Goal: Transaction & Acquisition: Purchase product/service

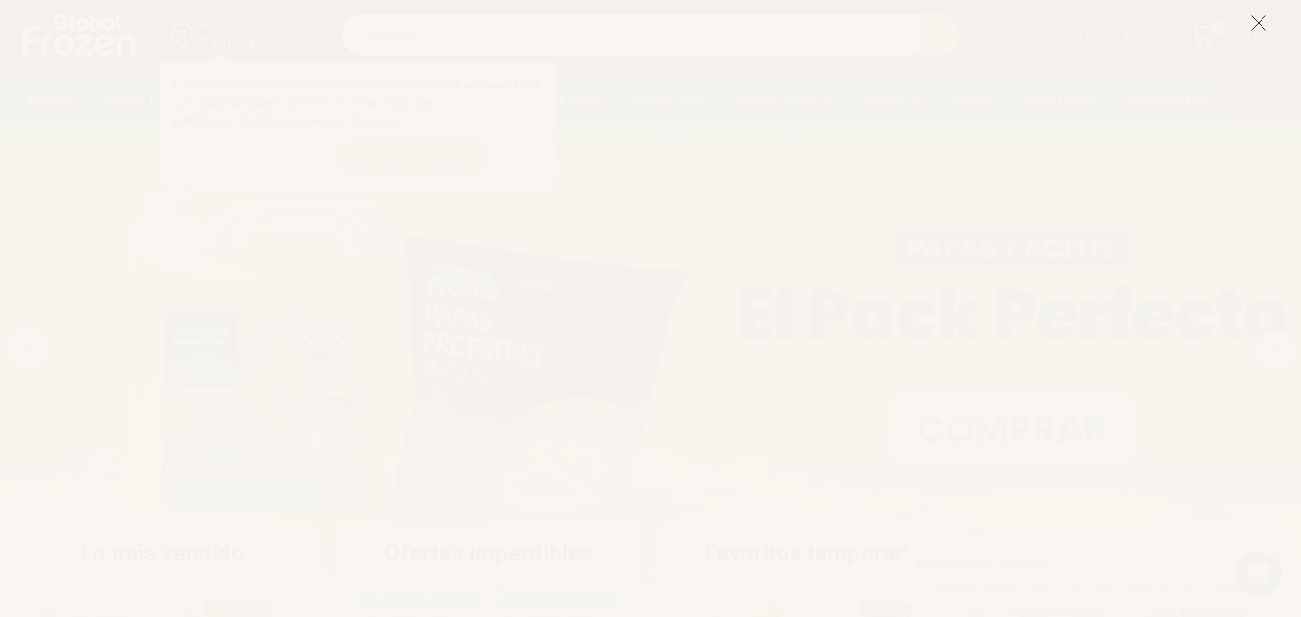
click at [1257, 25] on icon at bounding box center [1258, 22] width 17 height 17
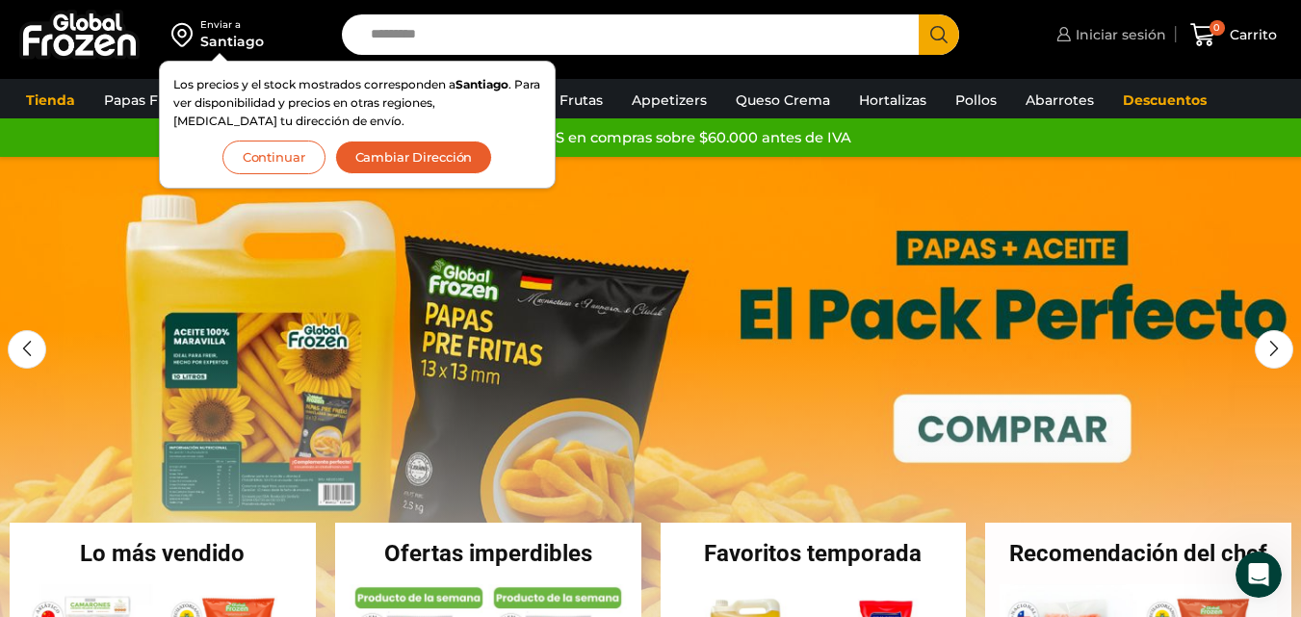
click at [1137, 41] on span "Iniciar sesión" at bounding box center [1118, 34] width 95 height 19
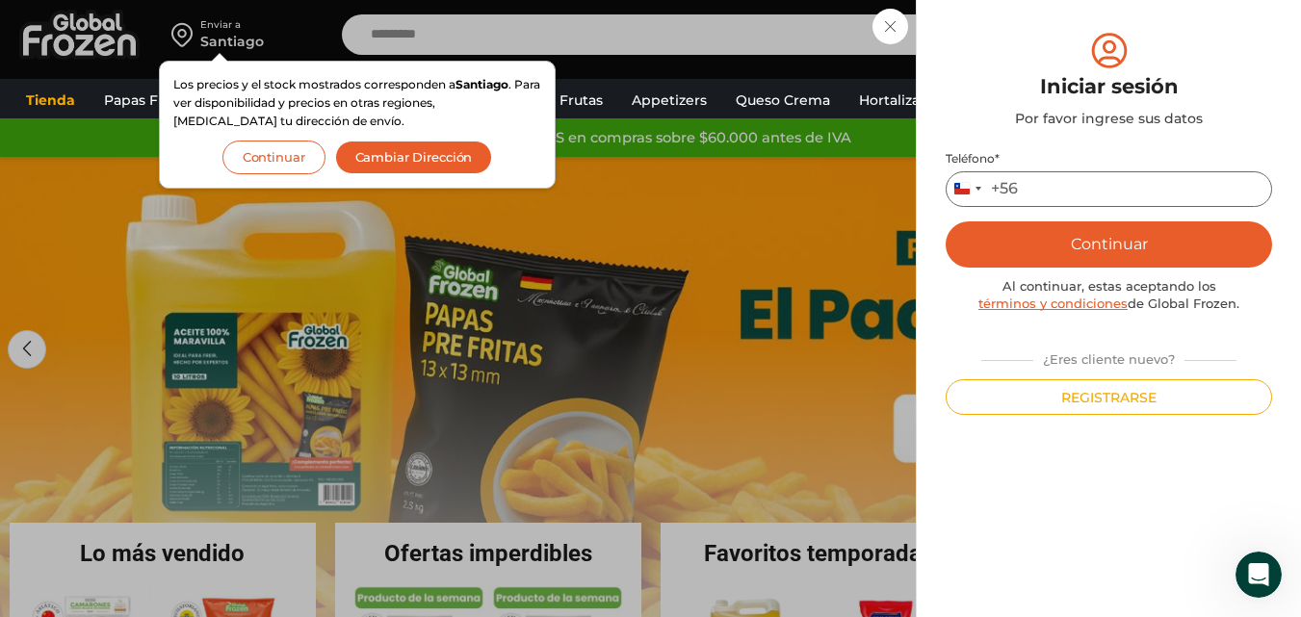
click at [1088, 179] on input "Teléfono *" at bounding box center [1108, 189] width 326 height 36
click at [1183, 252] on button "Continuar" at bounding box center [1108, 244] width 326 height 46
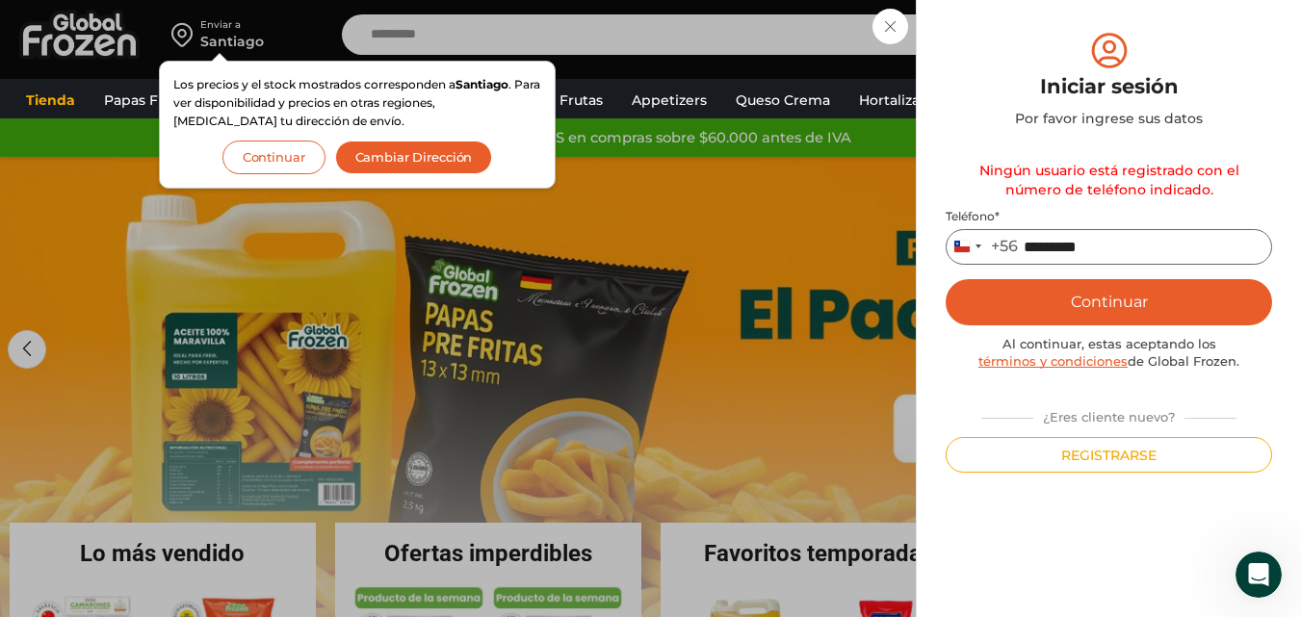
click at [1135, 244] on input "*********" at bounding box center [1108, 247] width 326 height 36
click at [1057, 247] on input "*********" at bounding box center [1108, 247] width 326 height 36
type input "*********"
click at [1078, 314] on button "Continuar" at bounding box center [1108, 302] width 326 height 46
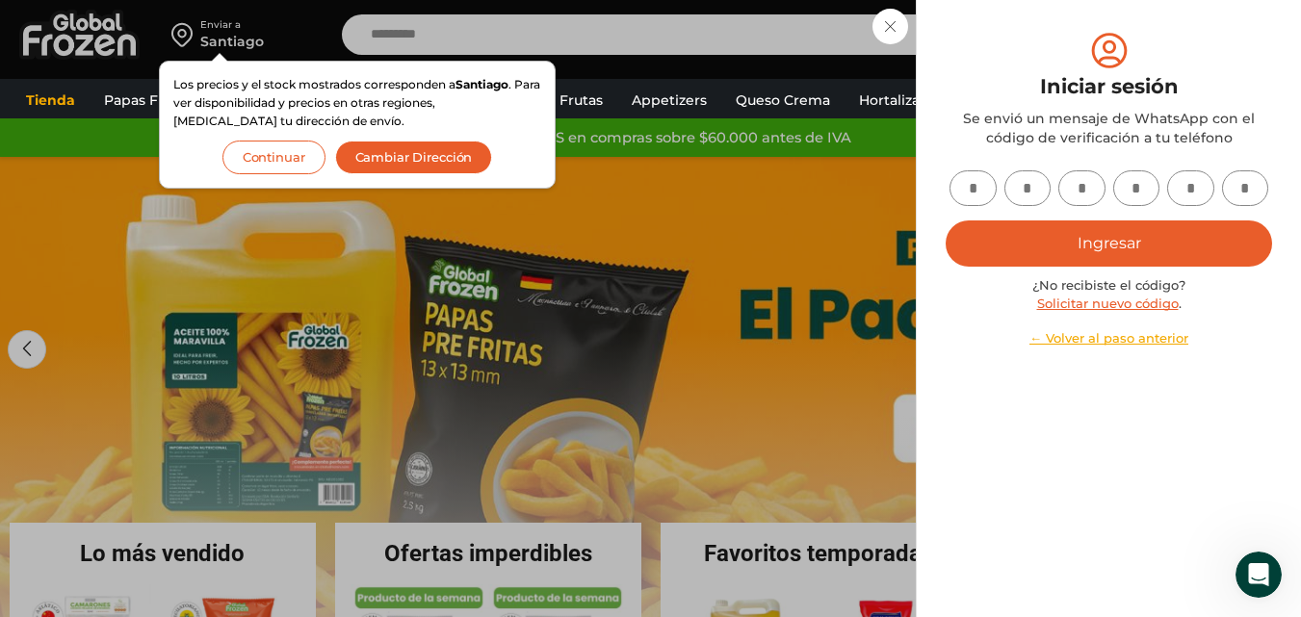
click at [977, 201] on input "text" at bounding box center [972, 188] width 47 height 36
type input "*"
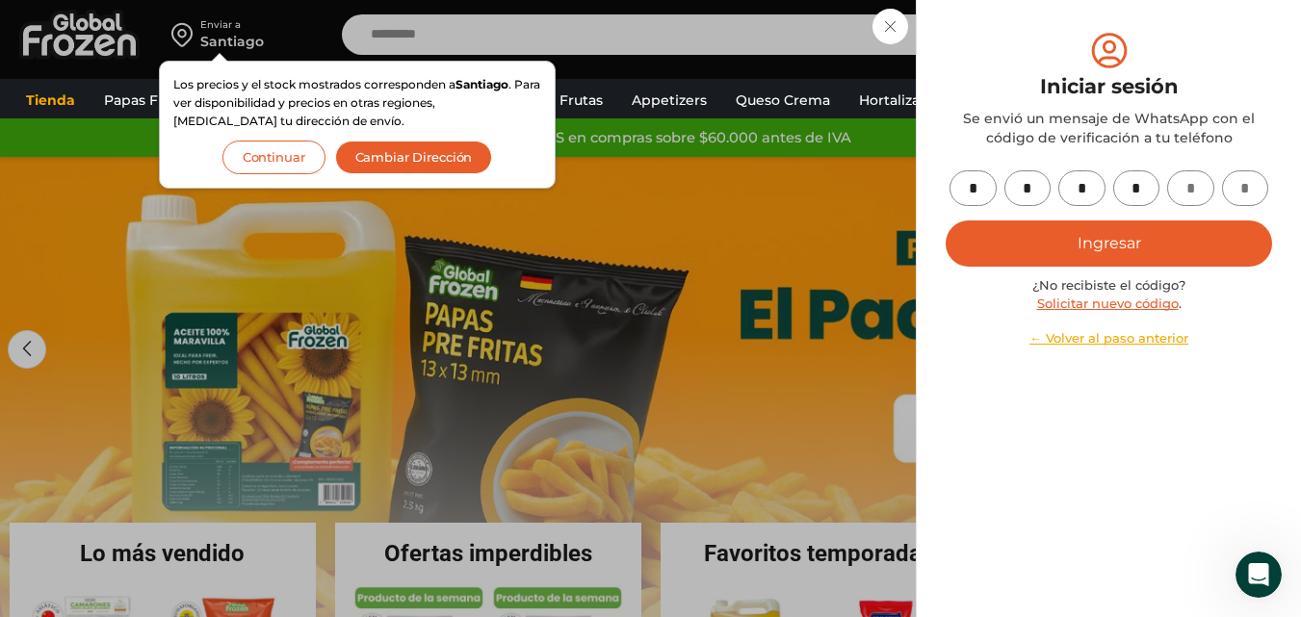
type input "*"
click at [971, 245] on button "Ingresar" at bounding box center [1108, 243] width 326 height 46
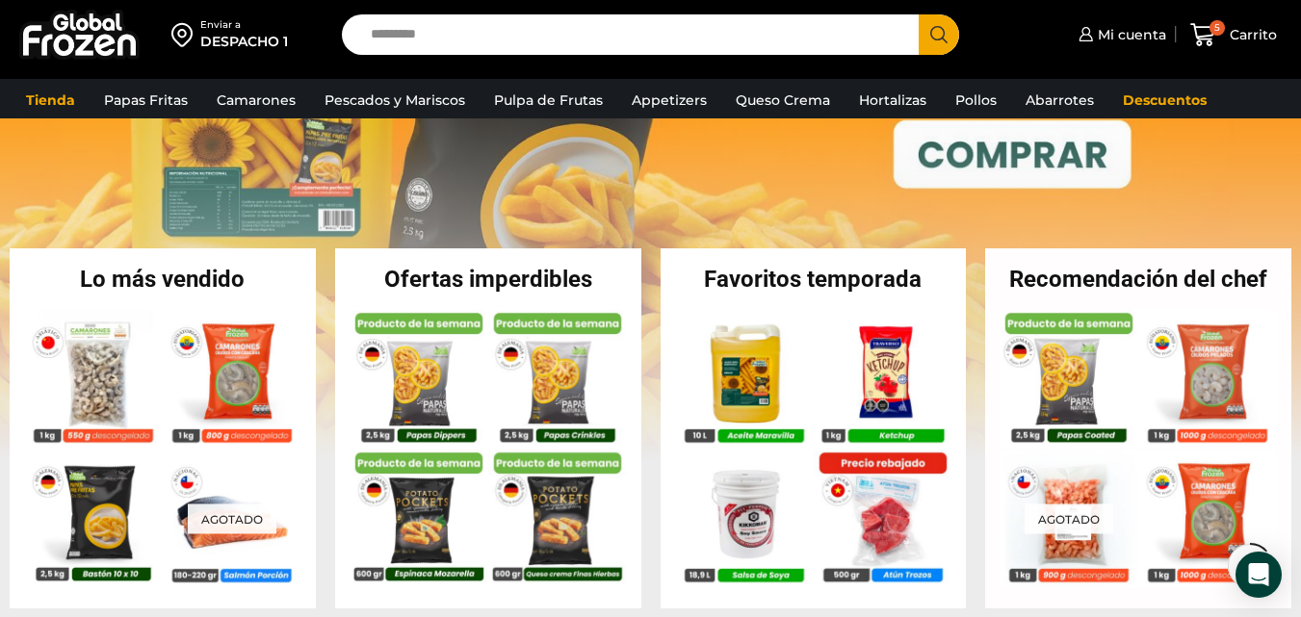
scroll to position [289, 0]
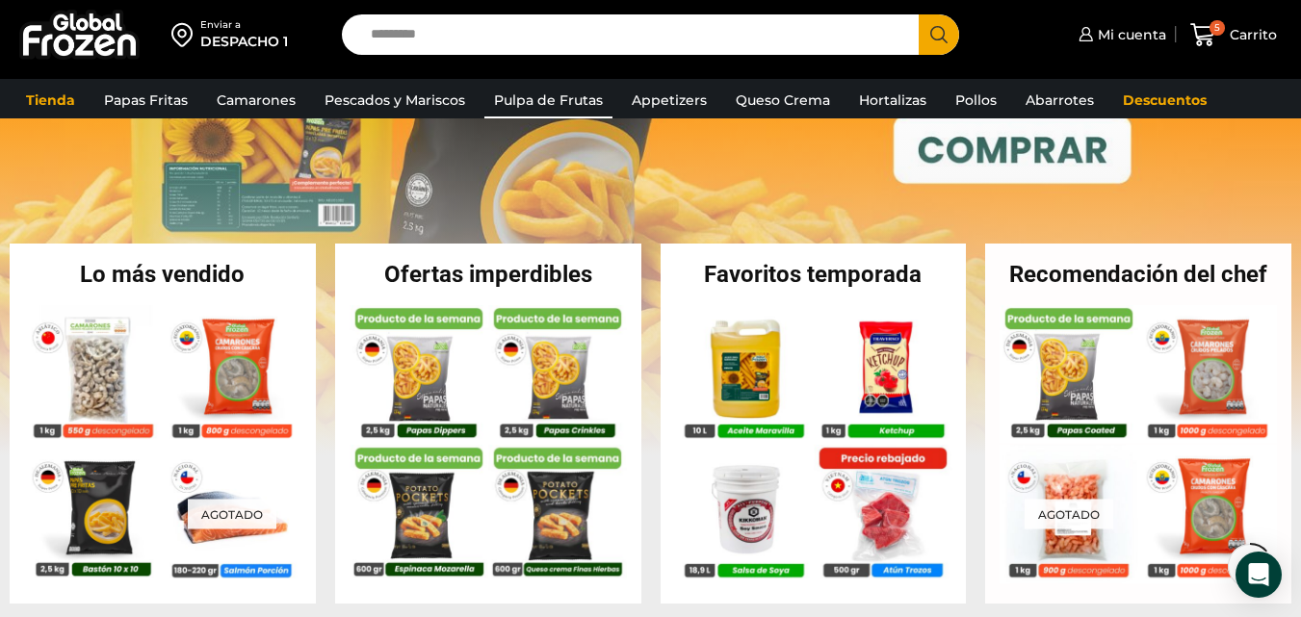
click at [560, 100] on link "Pulpa de Frutas" at bounding box center [548, 100] width 128 height 37
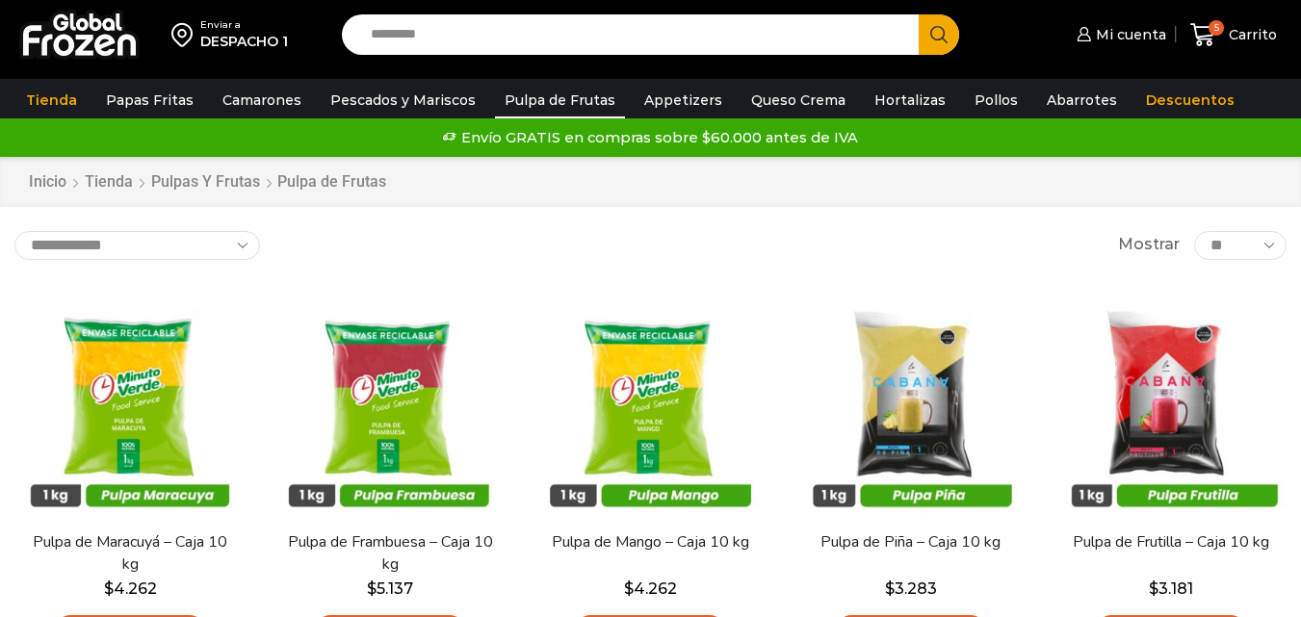
click at [524, 98] on link "Pulpa de Frutas" at bounding box center [560, 100] width 130 height 37
click at [1213, 32] on span "5" at bounding box center [1215, 27] width 15 height 15
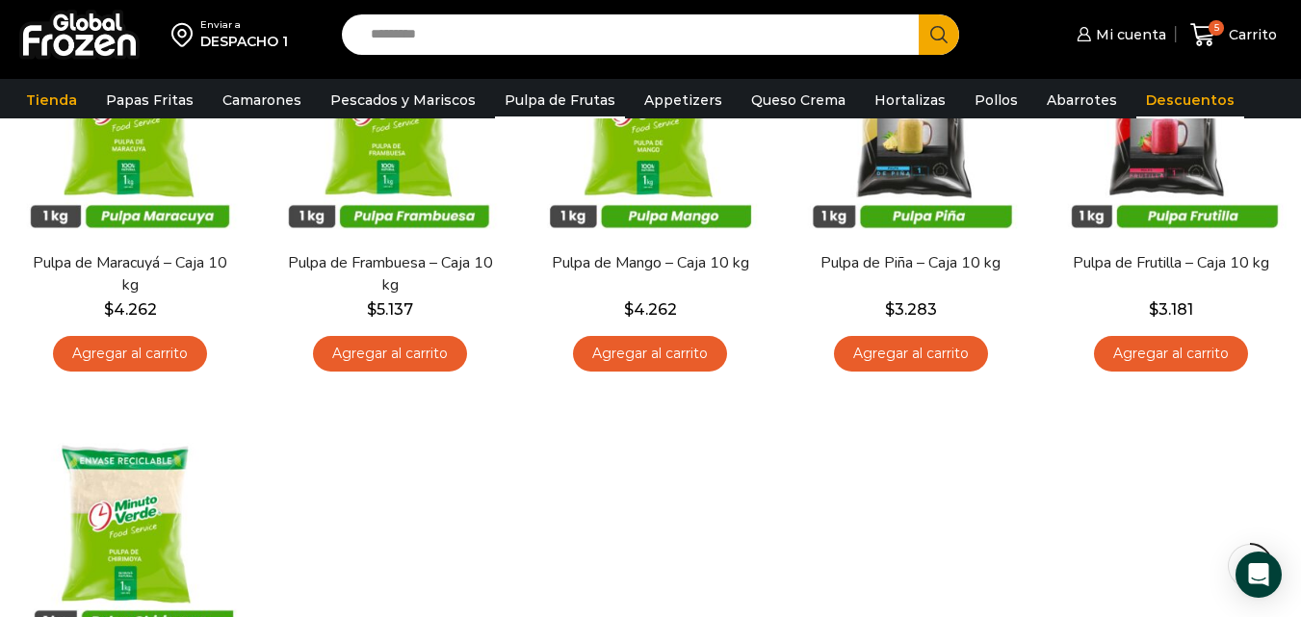
scroll to position [193, 0]
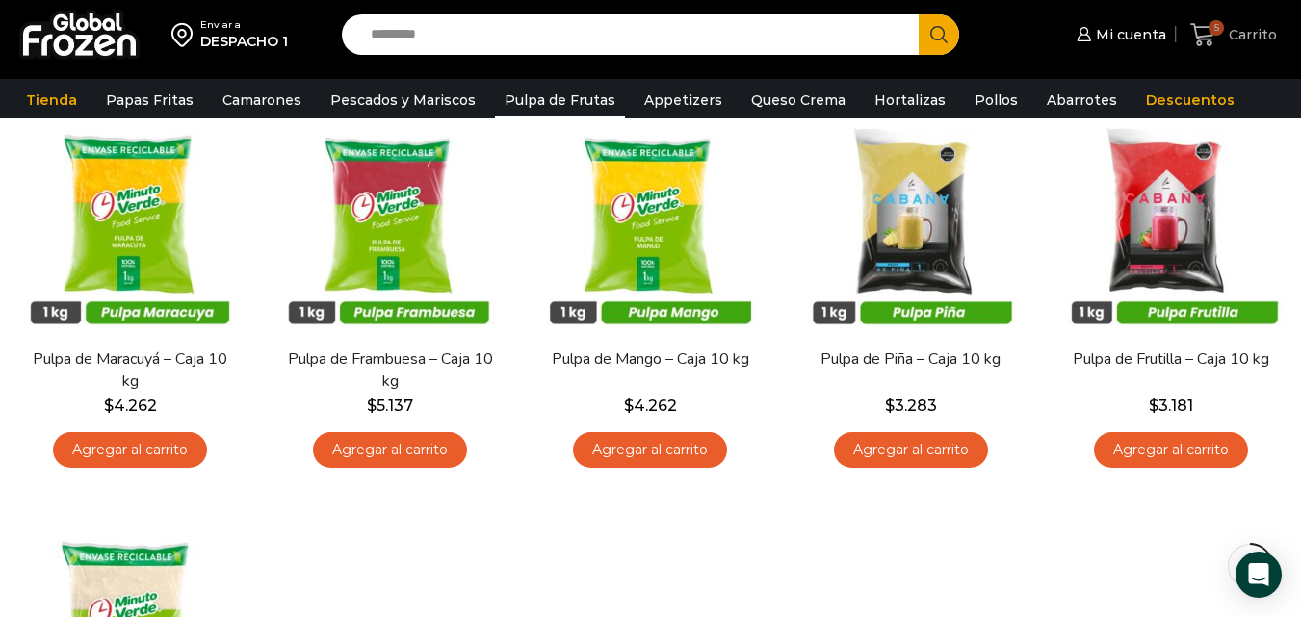
click at [1203, 22] on icon at bounding box center [1203, 35] width 26 height 26
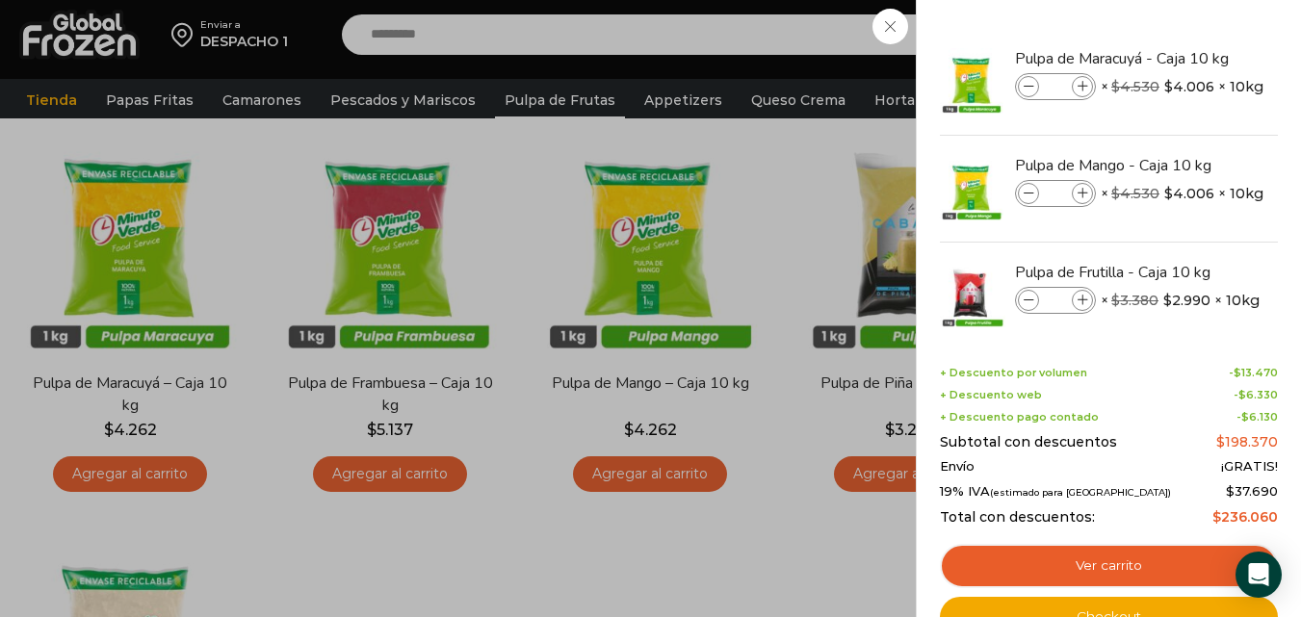
scroll to position [168, 0]
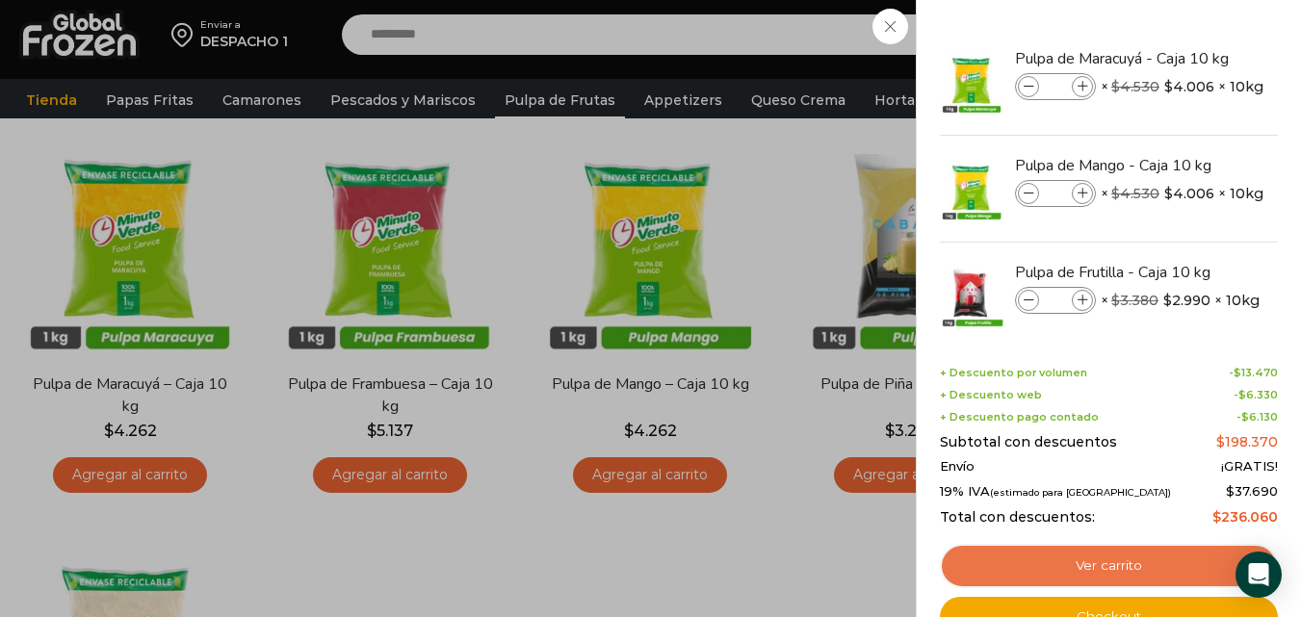
click at [1139, 560] on link "Ver carrito" at bounding box center [1109, 566] width 338 height 44
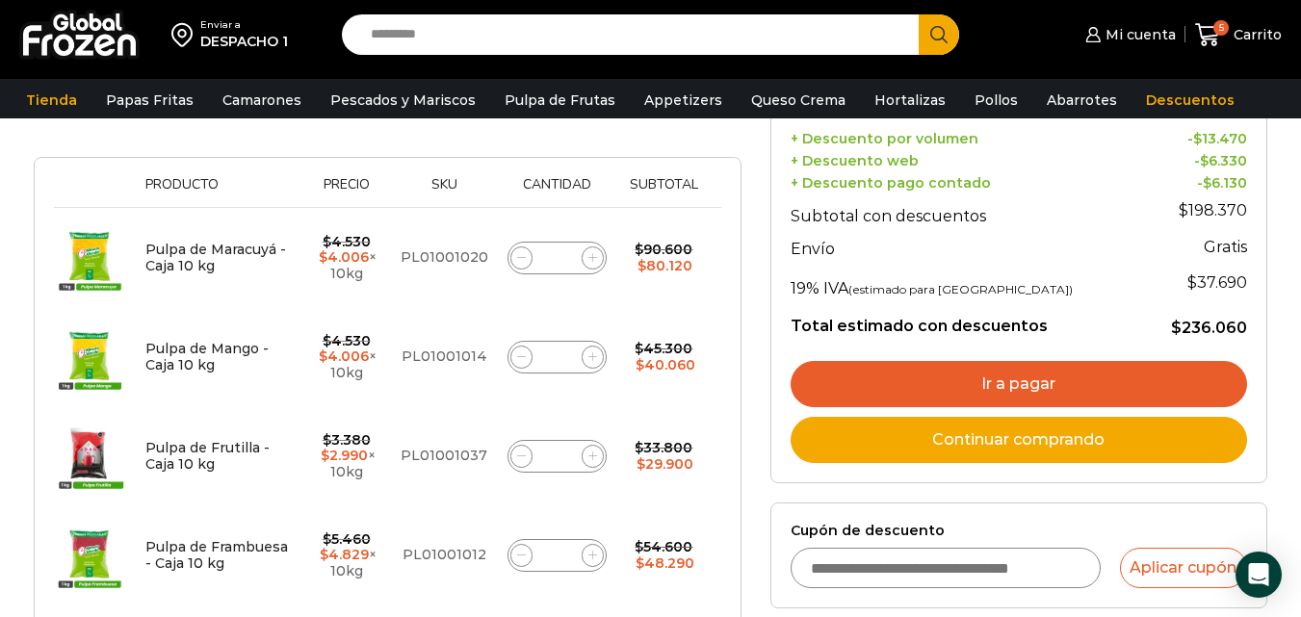
scroll to position [385, 0]
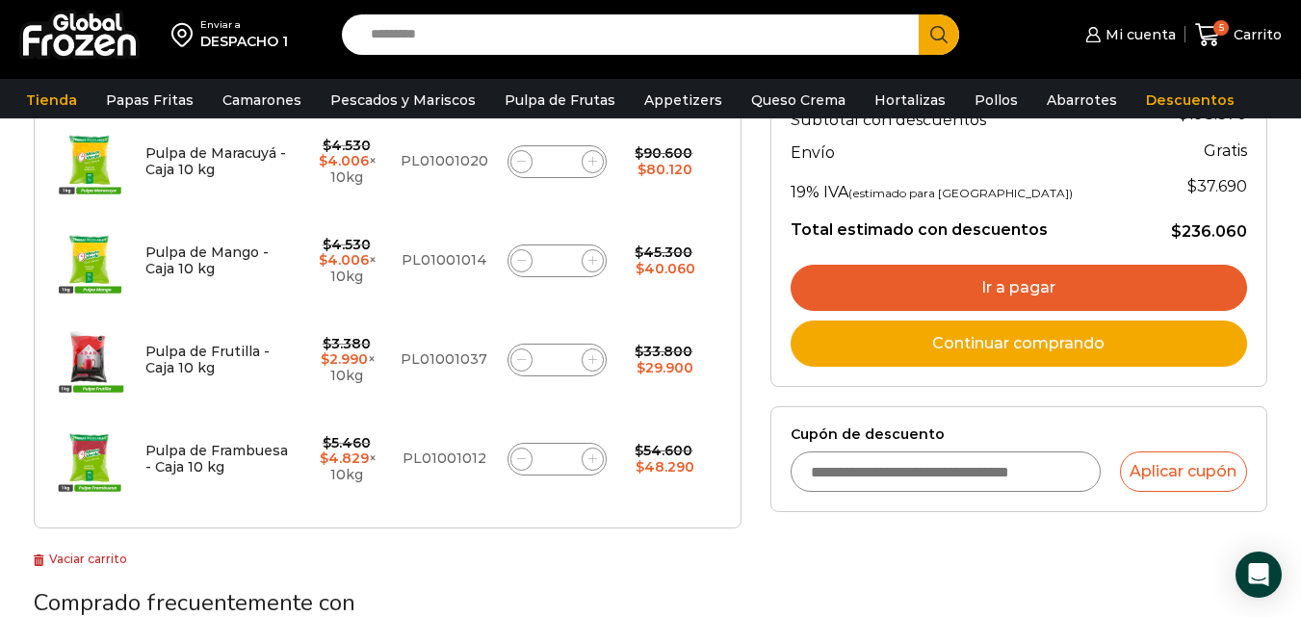
click at [528, 163] on span at bounding box center [521, 161] width 23 height 23
type input "*"
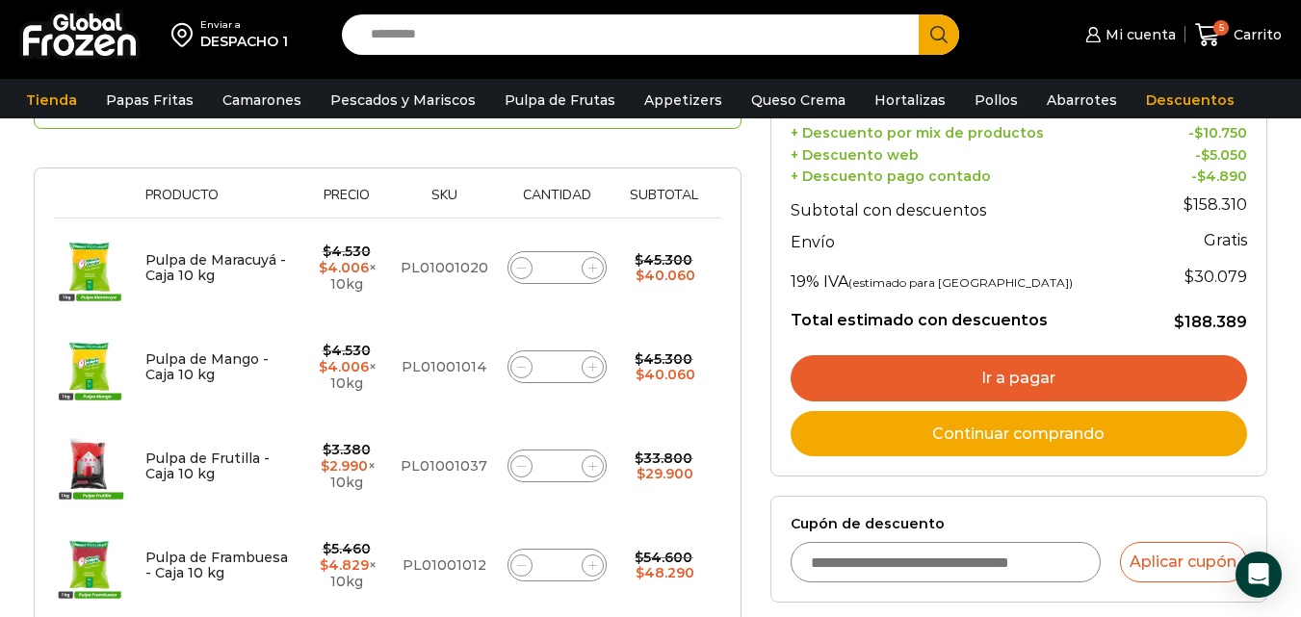
scroll to position [590, 0]
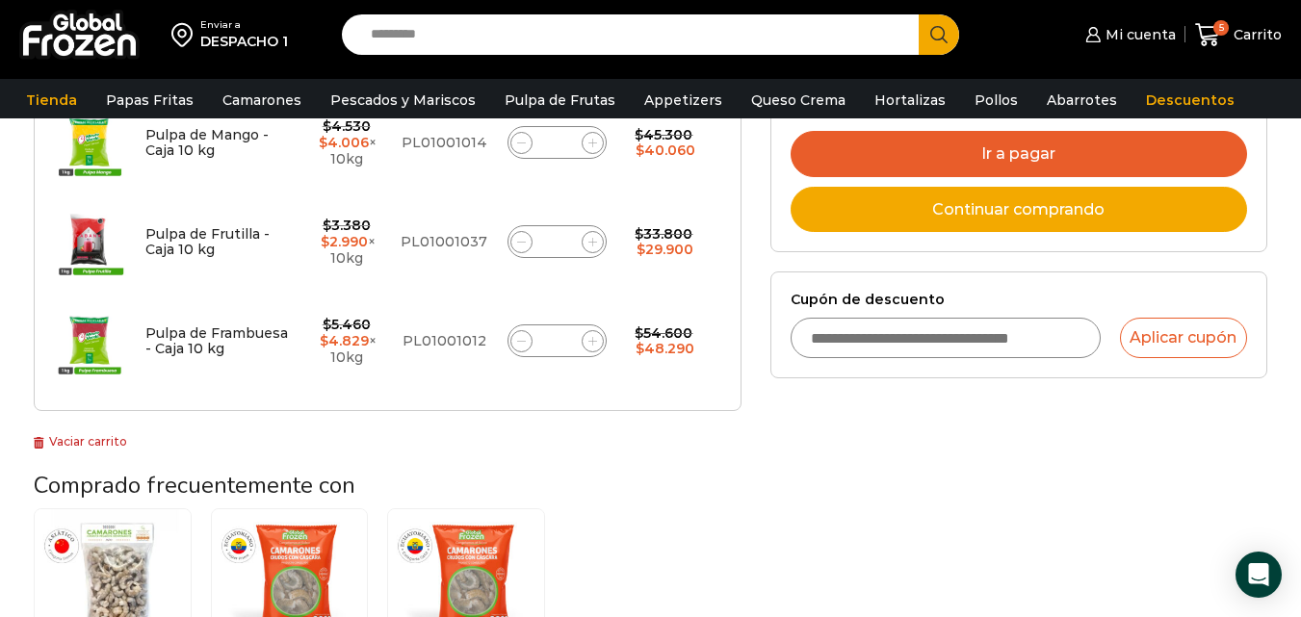
click at [940, 340] on input "Cupón de descuento" at bounding box center [945, 338] width 310 height 40
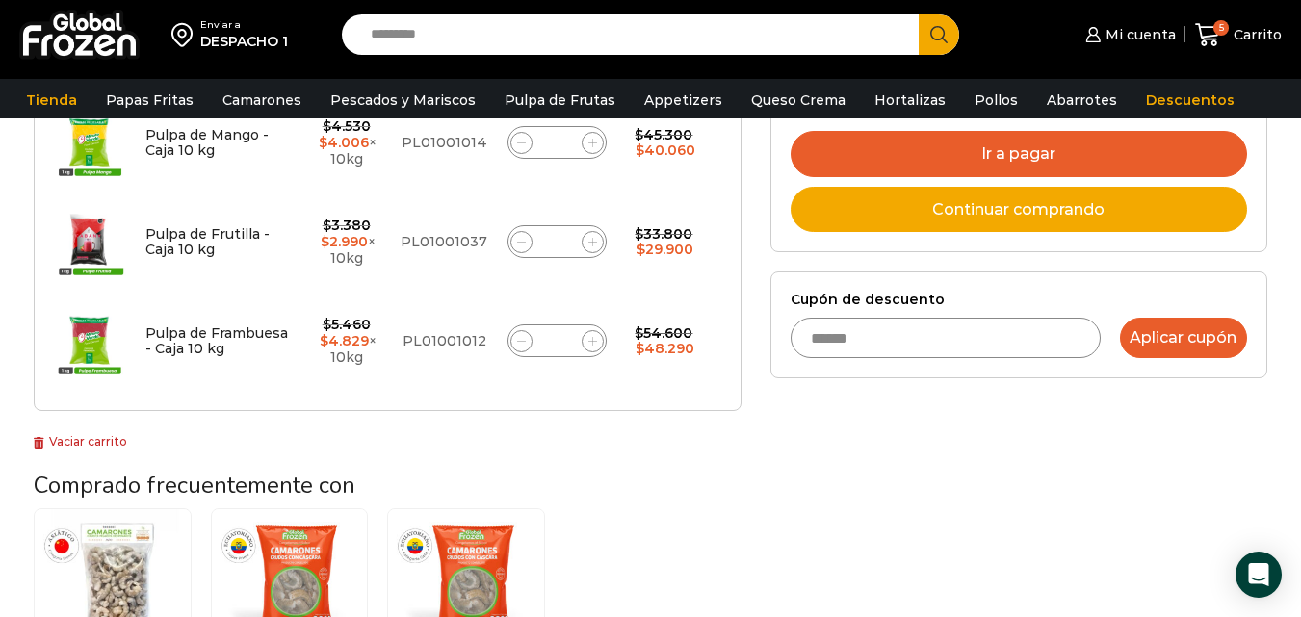
type input "******"
click at [1138, 325] on button "Aplicar cupón" at bounding box center [1183, 338] width 127 height 40
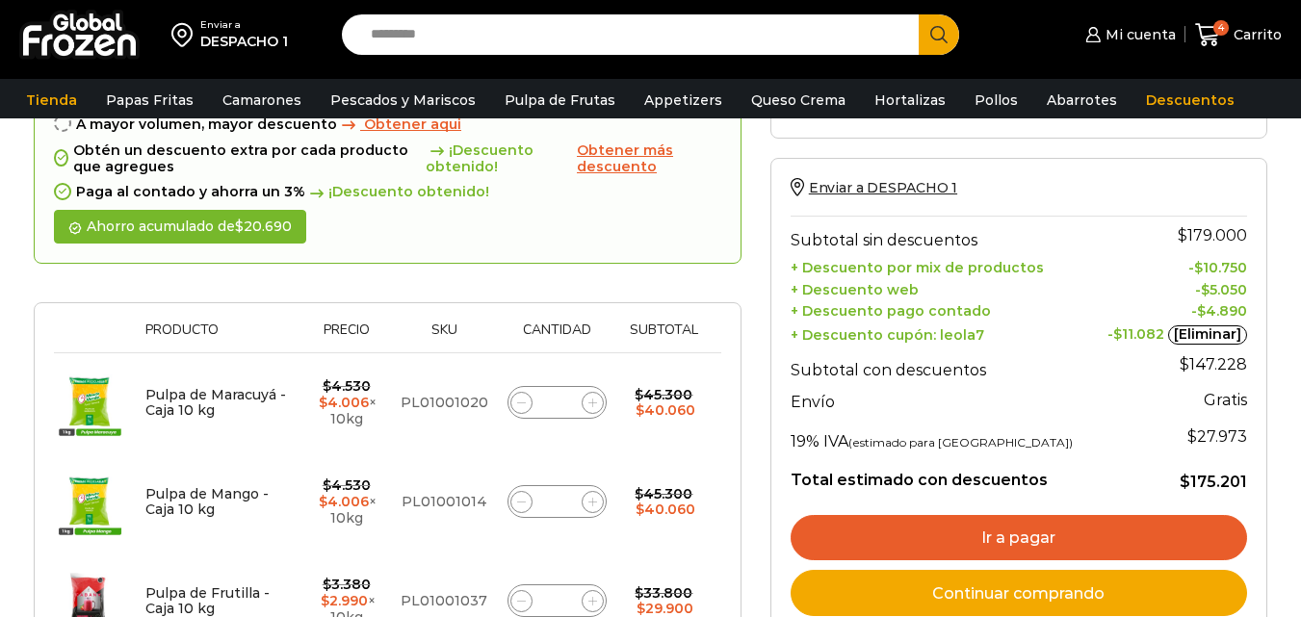
scroll to position [289, 0]
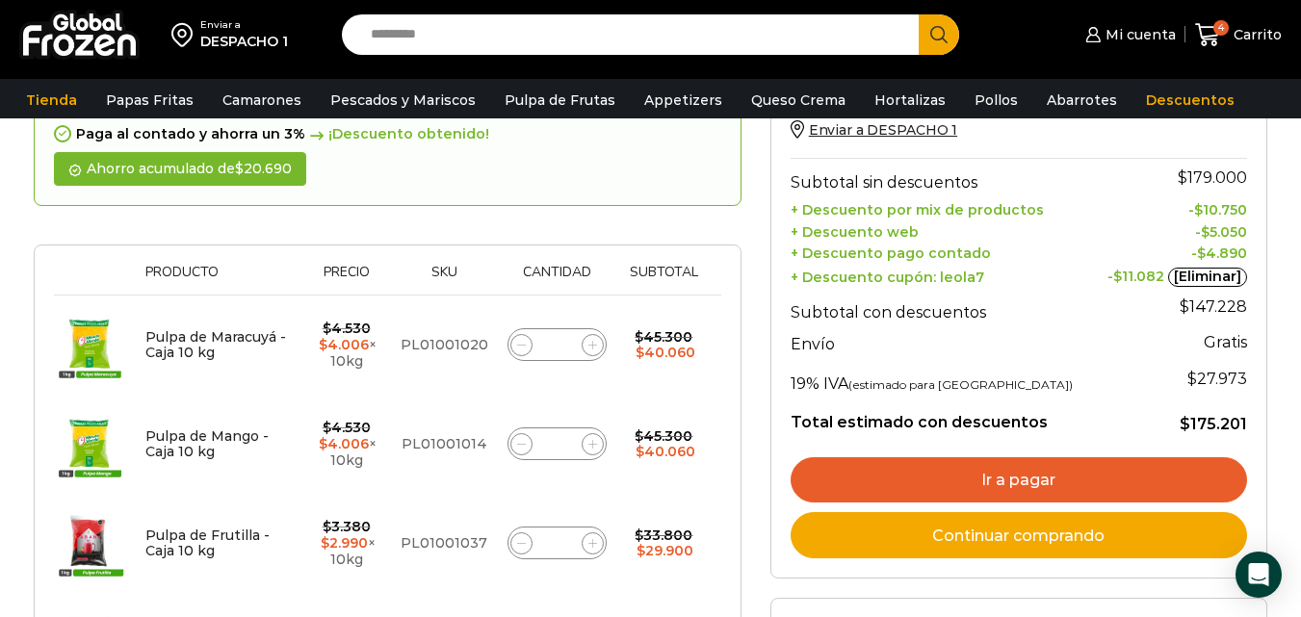
click at [1072, 483] on link "Ir a pagar" at bounding box center [1018, 480] width 456 height 46
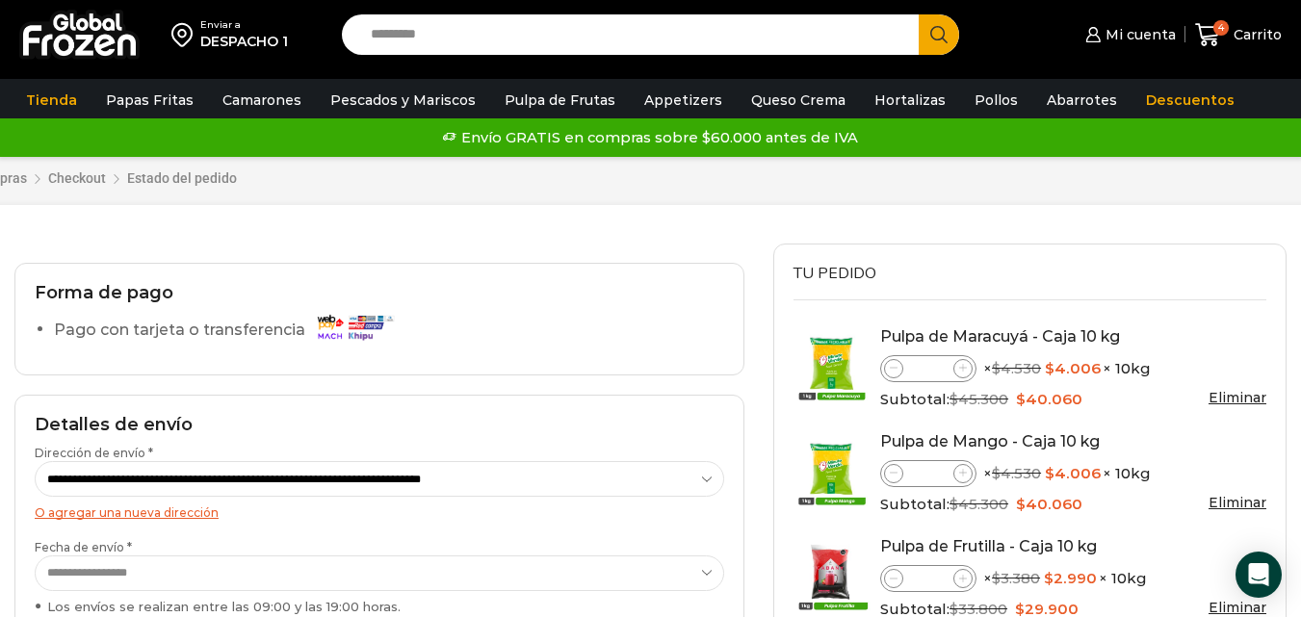
click at [241, 300] on h2 "Forma de pago" at bounding box center [379, 293] width 689 height 21
click at [334, 323] on img at bounding box center [354, 327] width 87 height 34
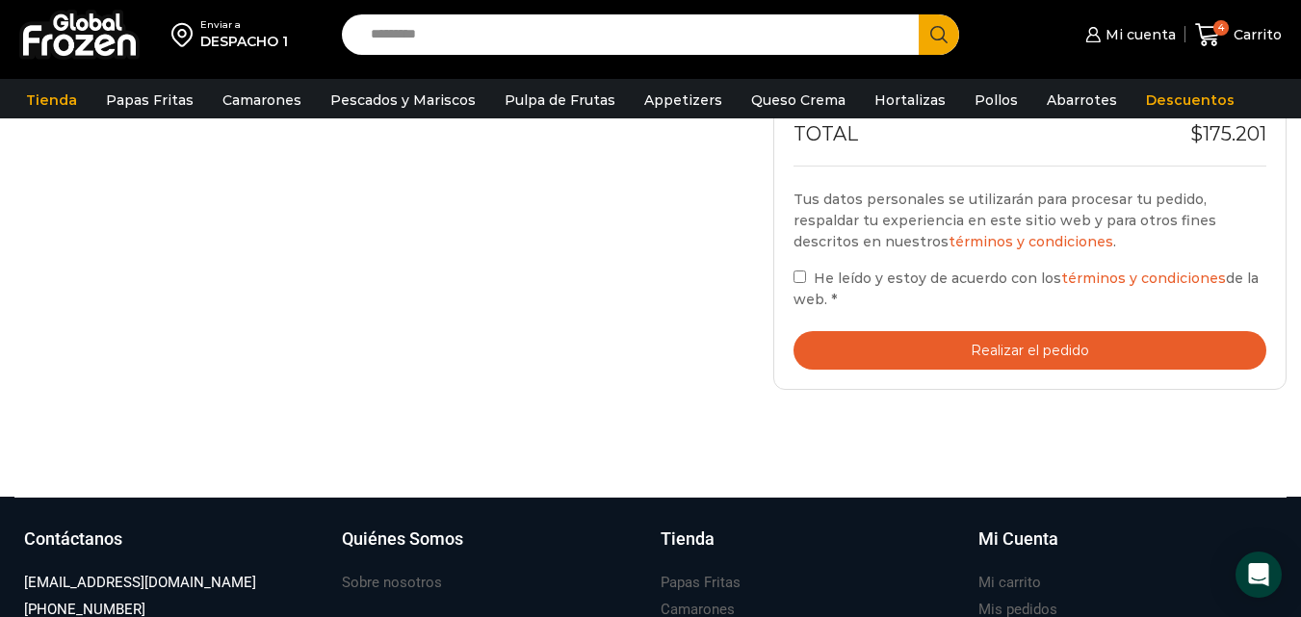
scroll to position [963, 0]
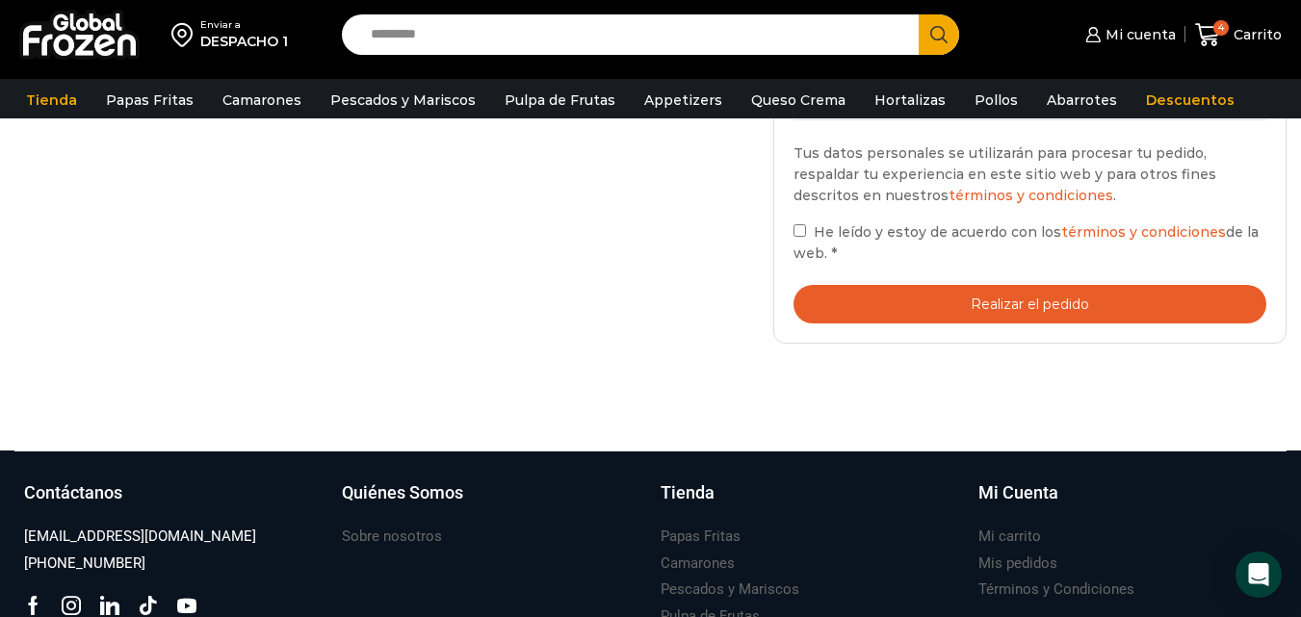
click at [912, 299] on button "Realizar el pedido" at bounding box center [1029, 304] width 473 height 39
